Goal: Task Accomplishment & Management: Manage account settings

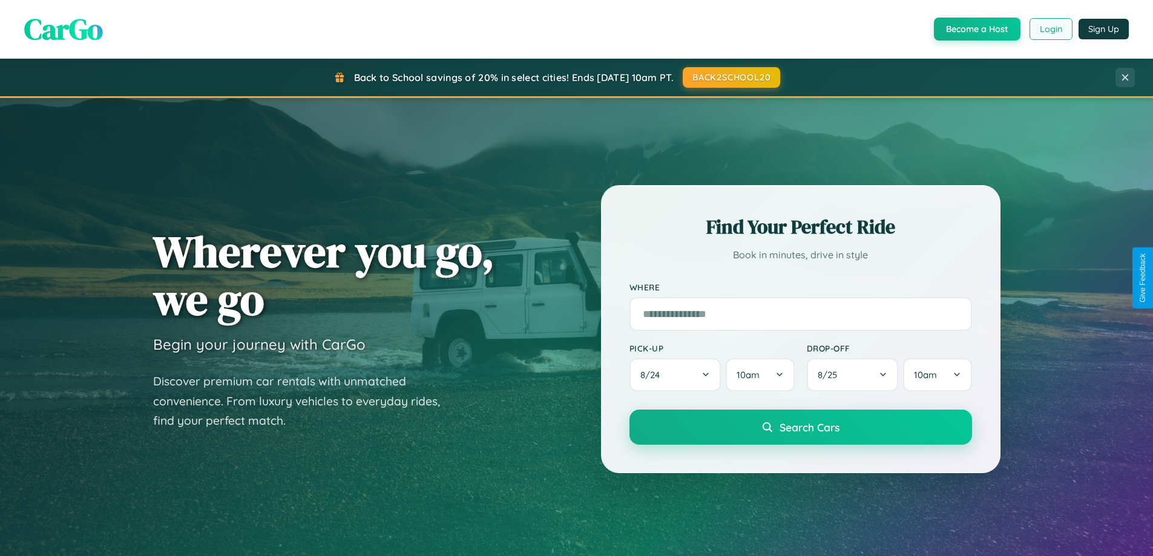
click at [1050, 29] on button "Login" at bounding box center [1050, 29] width 43 height 22
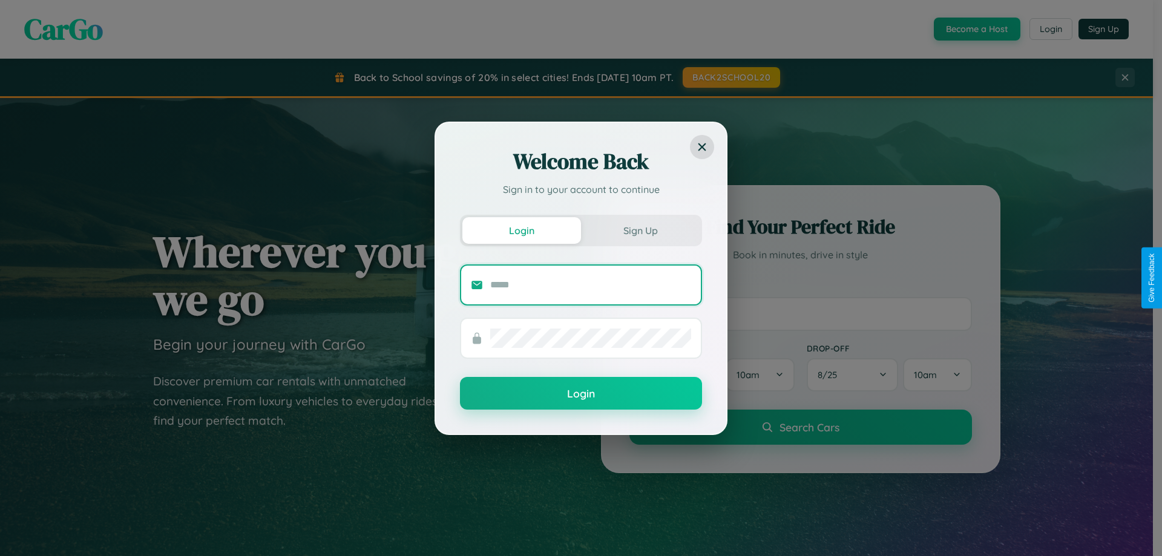
click at [591, 284] on input "text" at bounding box center [590, 284] width 201 height 19
type input "**********"
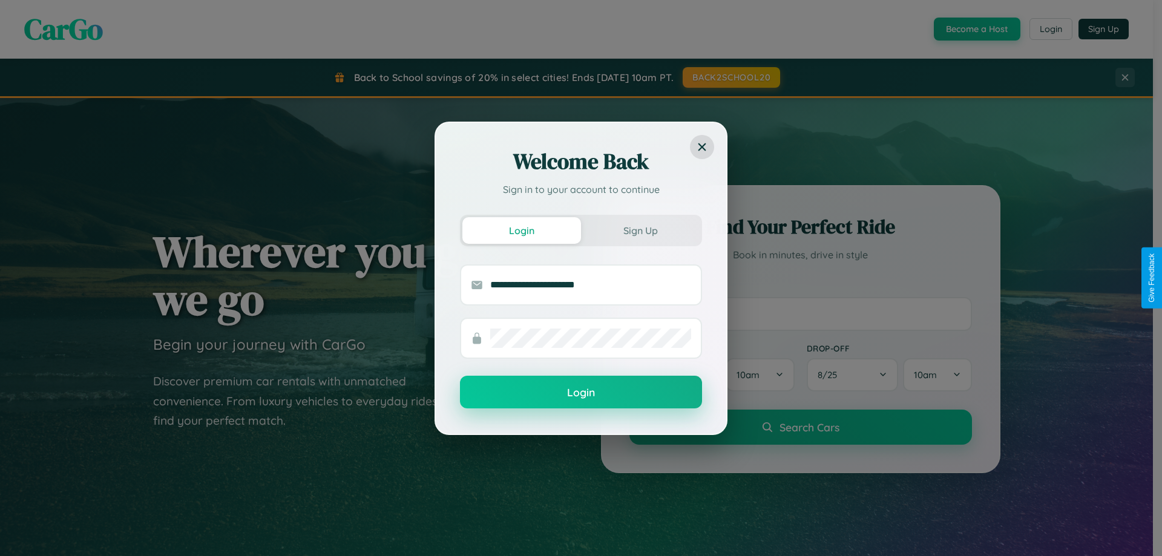
click at [581, 393] on button "Login" at bounding box center [581, 392] width 242 height 33
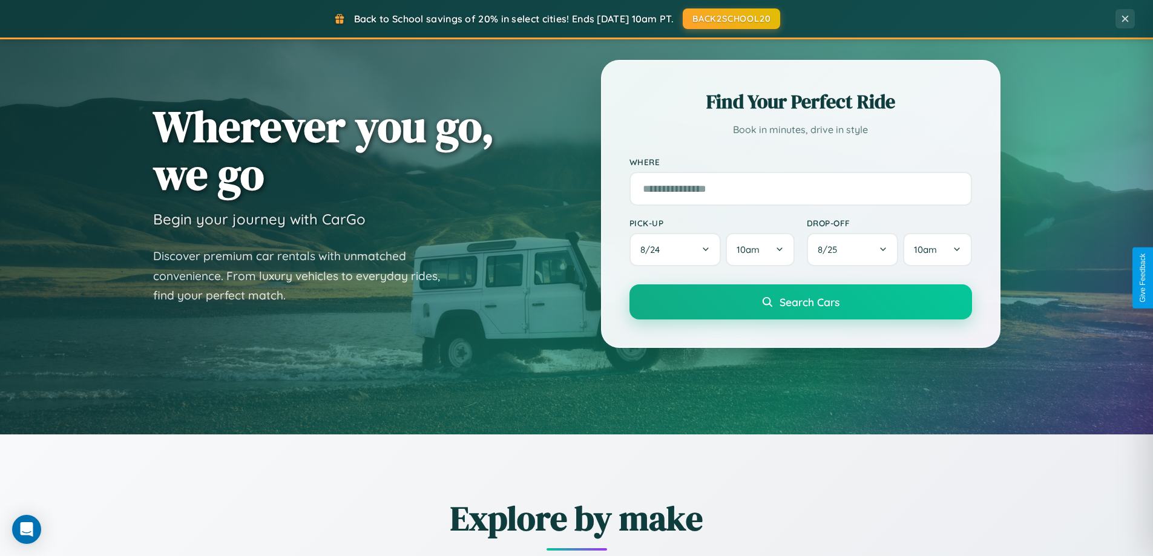
scroll to position [833, 0]
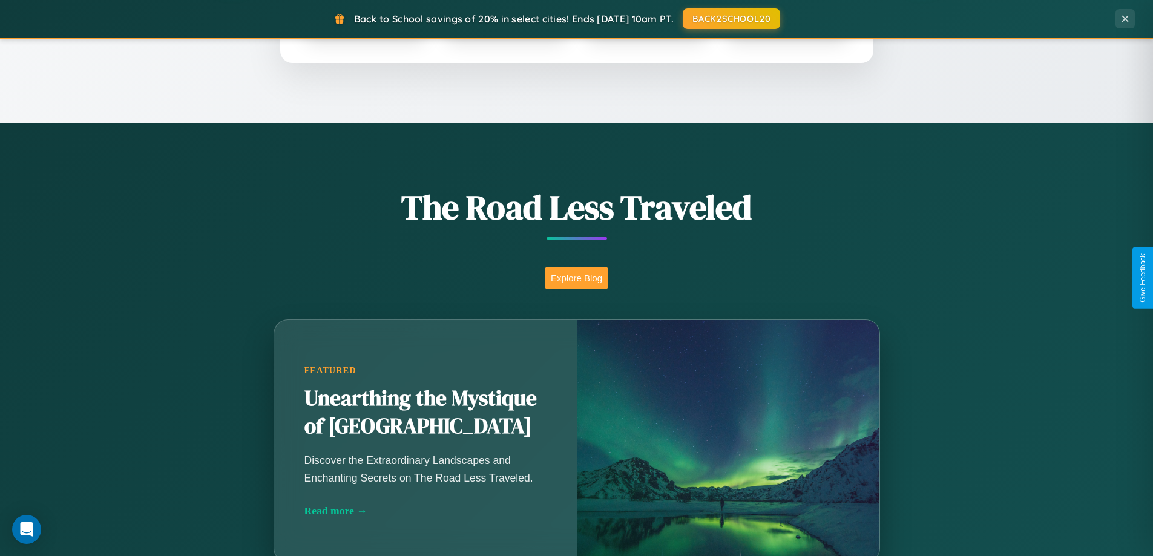
click at [576, 278] on button "Explore Blog" at bounding box center [577, 278] width 64 height 22
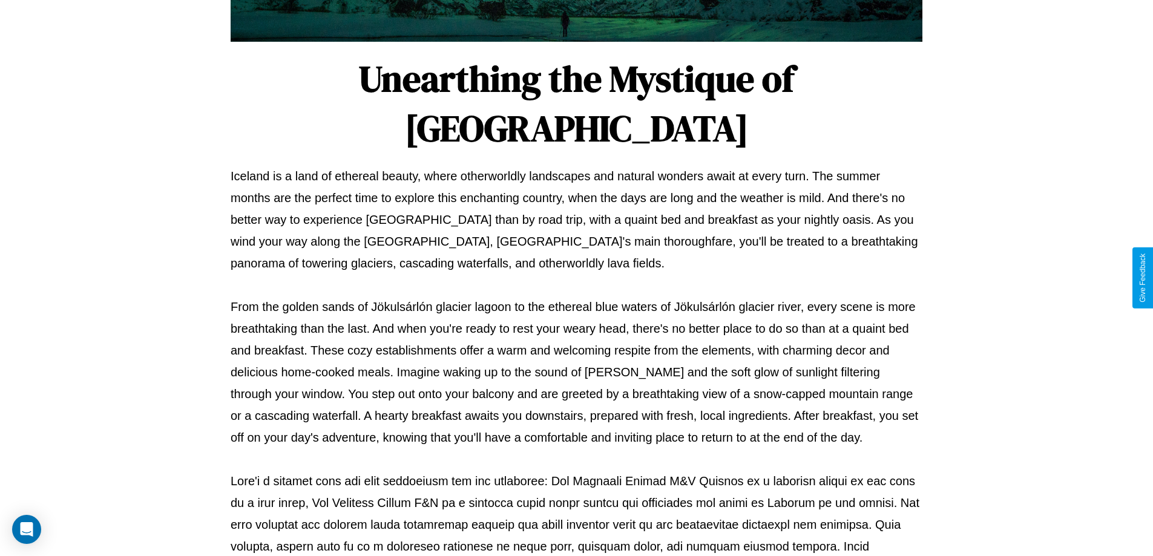
scroll to position [391, 0]
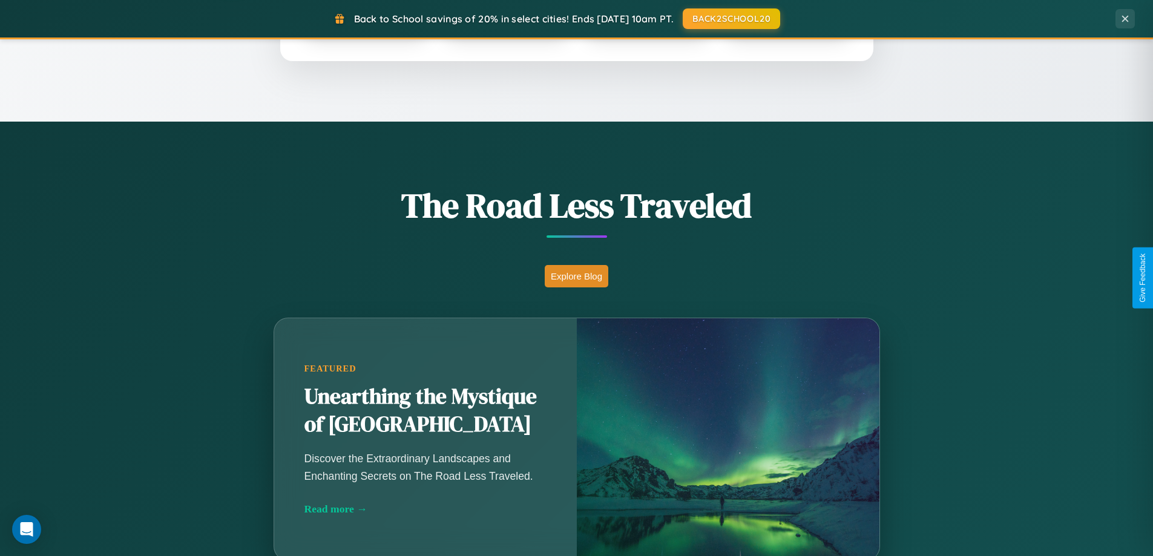
scroll to position [2328, 0]
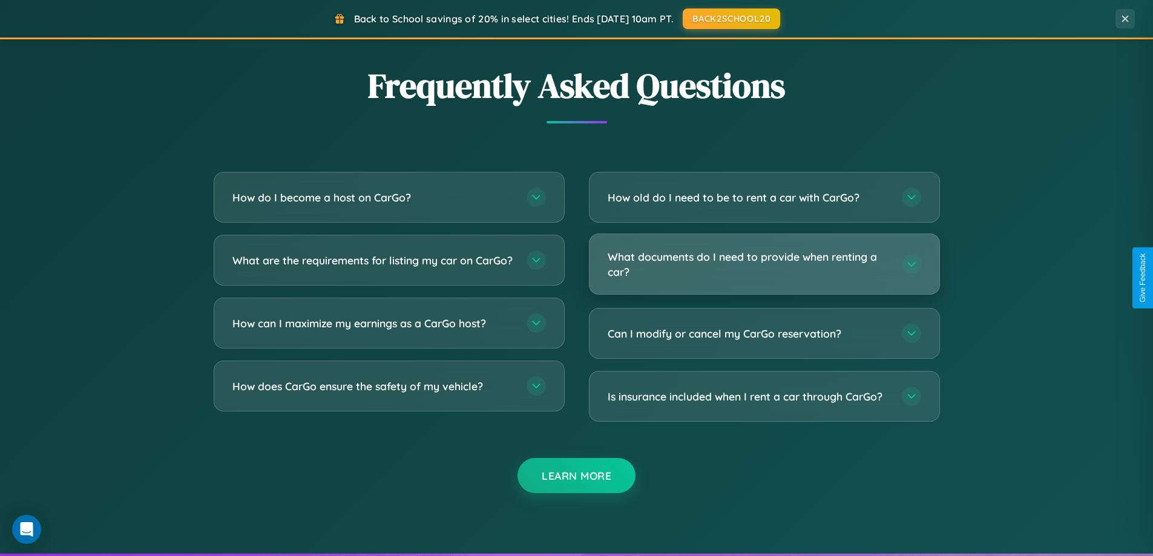
click at [764, 264] on h3 "What documents do I need to provide when renting a car?" at bounding box center [748, 264] width 282 height 30
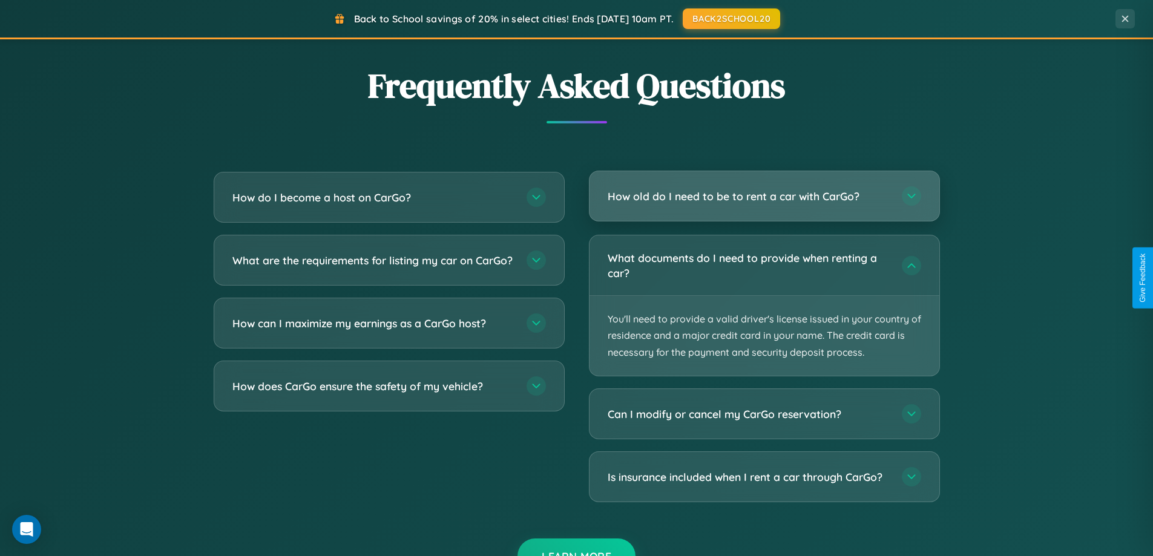
click at [764, 197] on h3 "How old do I need to be to rent a car with CarGo?" at bounding box center [748, 196] width 282 height 15
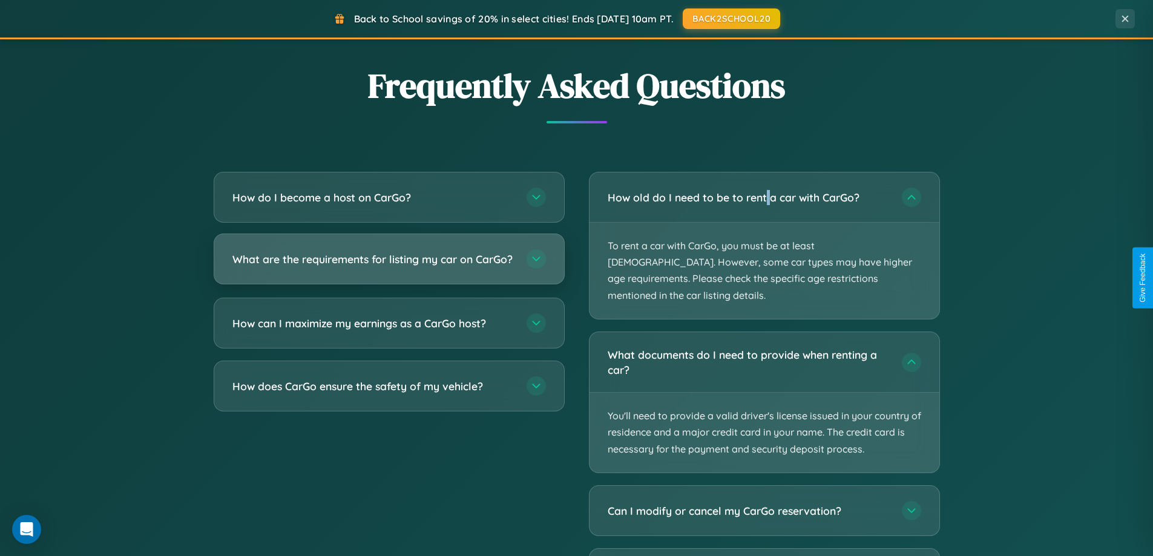
click at [388, 265] on h3 "What are the requirements for listing my car on CarGo?" at bounding box center [373, 259] width 282 height 15
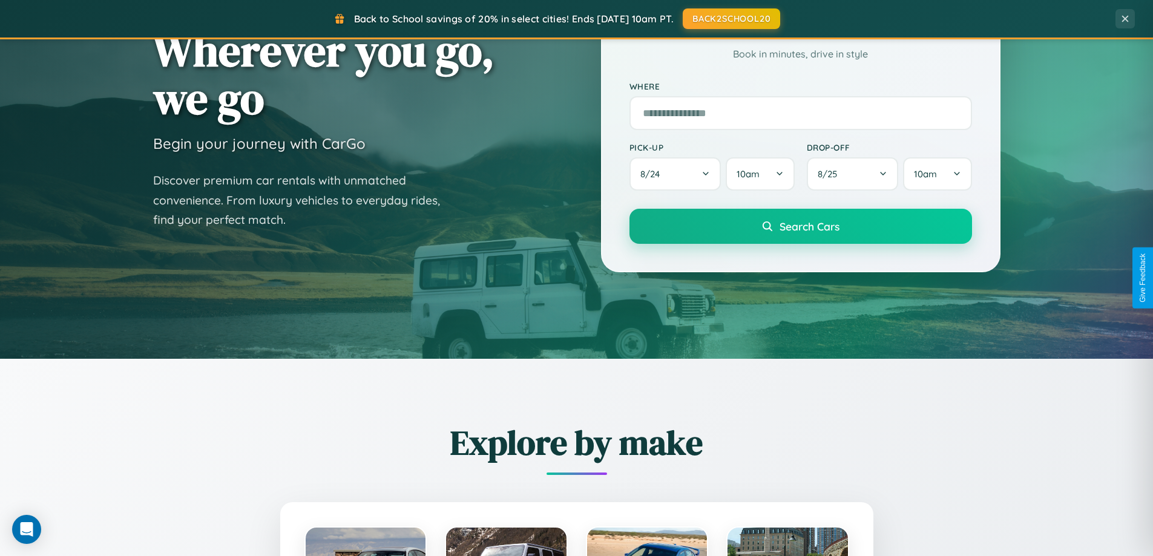
scroll to position [0, 0]
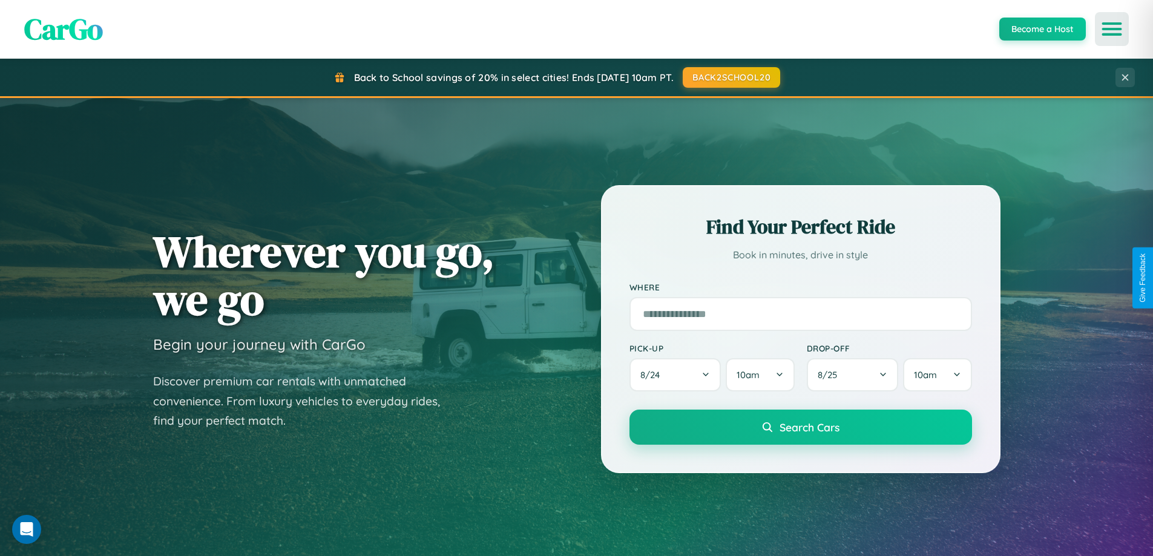
click at [1111, 29] on icon "Open menu" at bounding box center [1112, 29] width 18 height 11
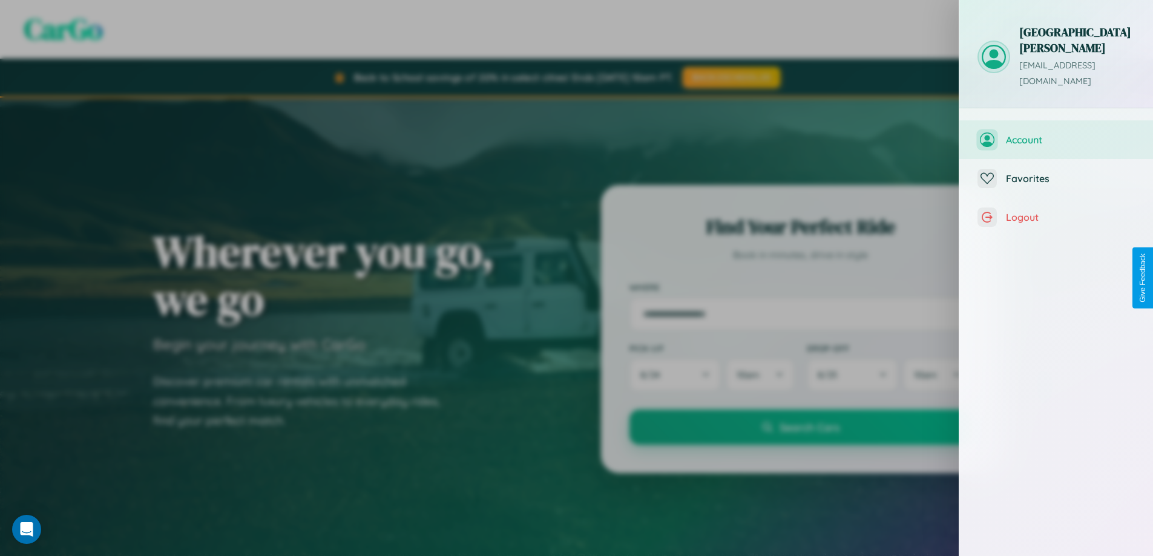
click at [1056, 134] on span "Account" at bounding box center [1070, 140] width 129 height 12
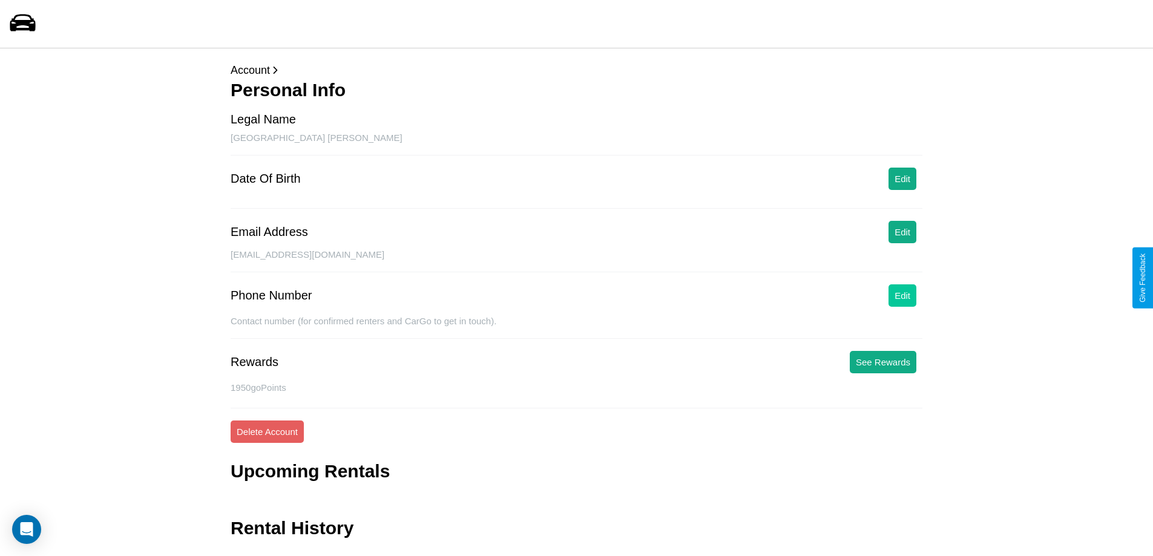
click at [902, 295] on button "Edit" at bounding box center [902, 295] width 28 height 22
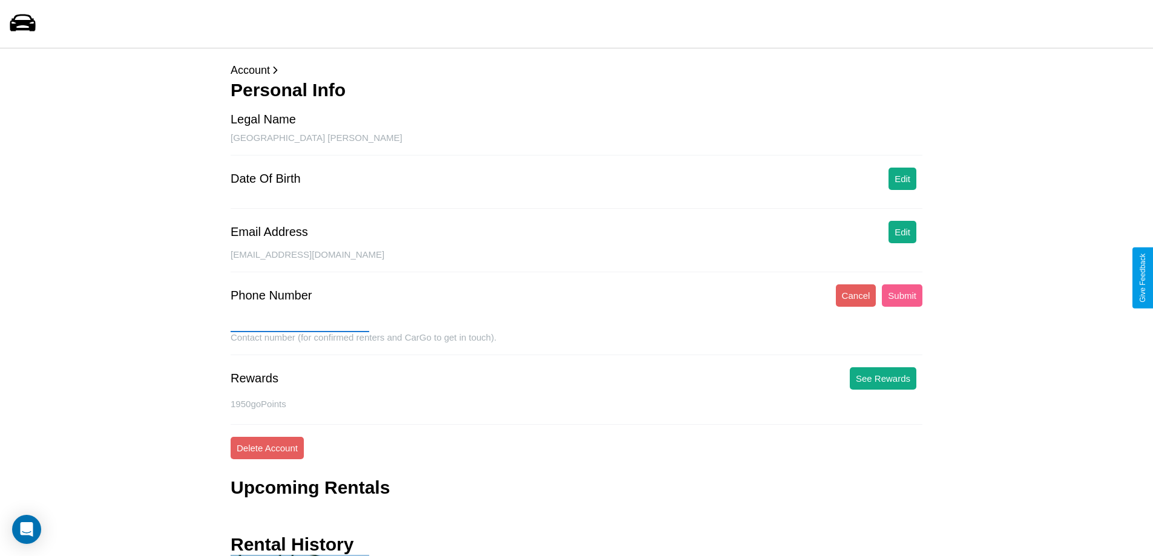
click at [299, 322] on input "text" at bounding box center [300, 322] width 139 height 19
type input "**********"
